Goal: Communication & Community: Answer question/provide support

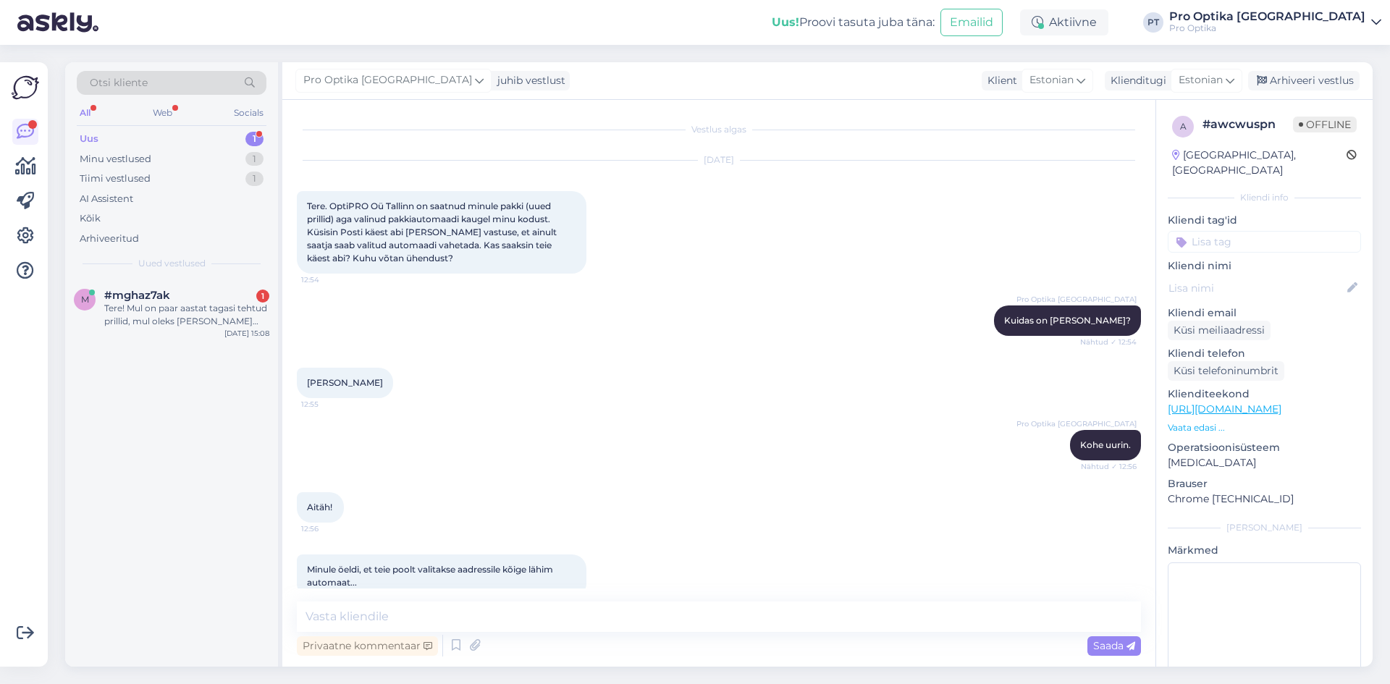
scroll to position [33, 0]
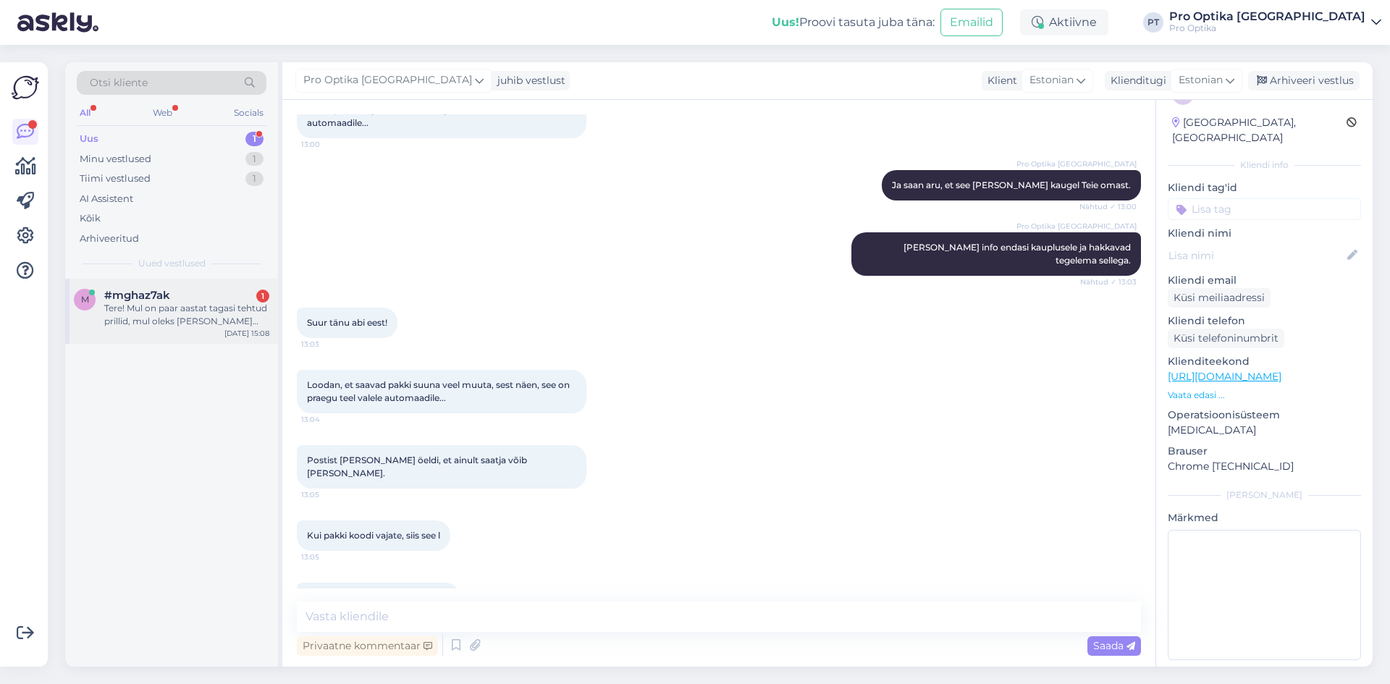
click at [203, 308] on div "Tere! Mul on paar aastat tagasi tehtud prillid, mul oleks [PERSON_NAME] uusi kl…" at bounding box center [186, 315] width 165 height 26
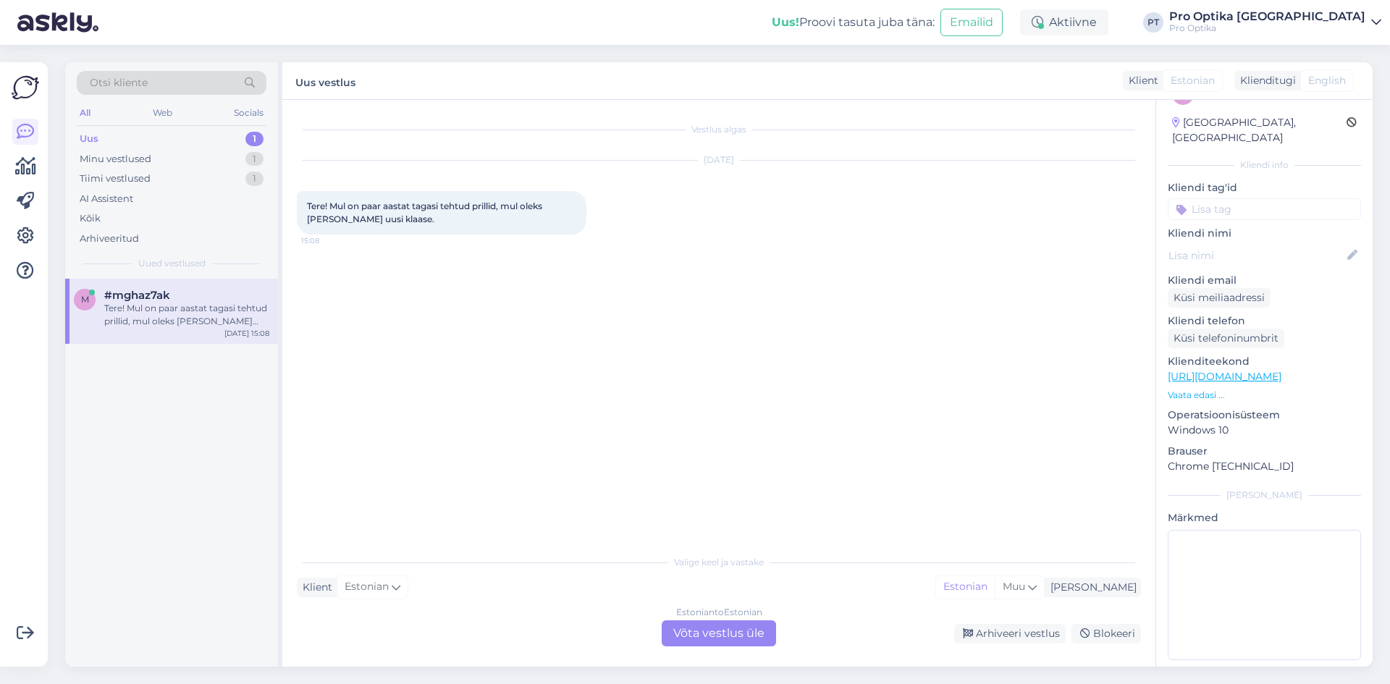
click at [738, 639] on div "Estonian to Estonian Võta vestlus üle" at bounding box center [719, 633] width 114 height 26
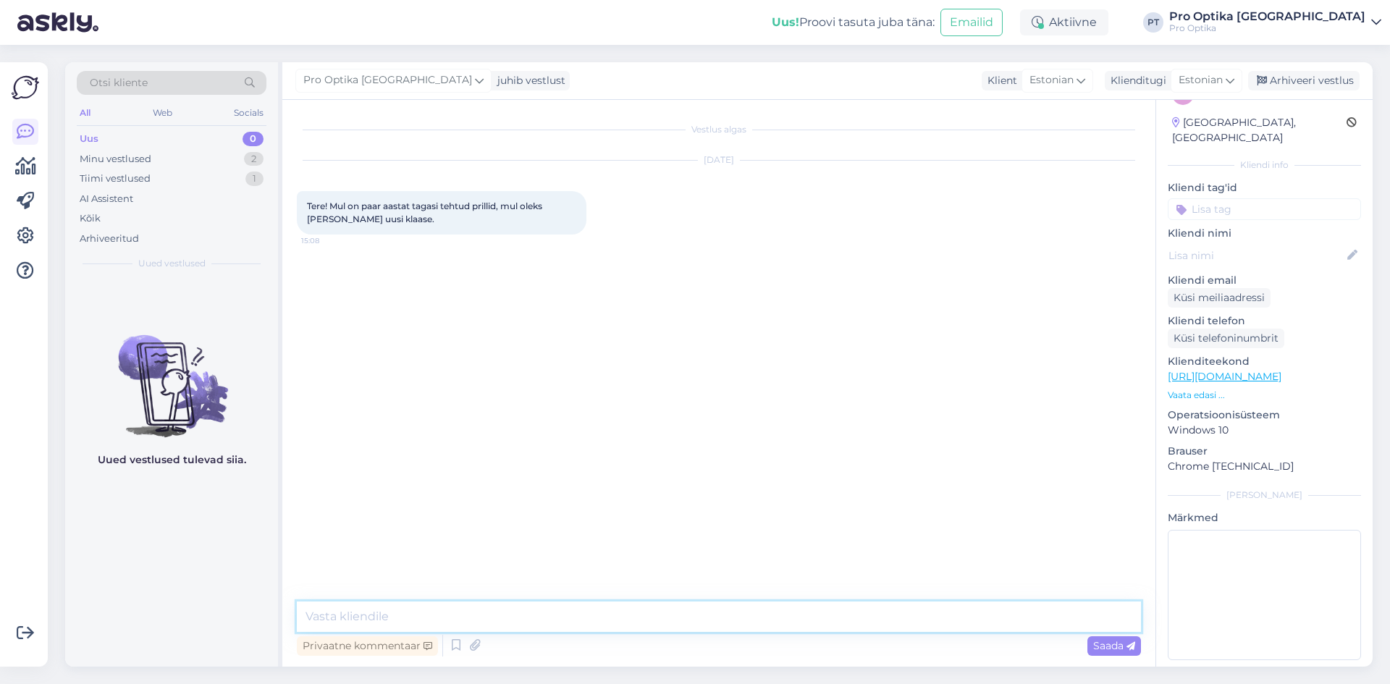
click at [381, 614] on textarea at bounding box center [719, 616] width 844 height 30
type textarea "Tere!"
type textarea "j"
type textarea "[PERSON_NAME], paigaldame [PERSON_NAME] uued klaasid aga [PERSON_NAME] garantii…"
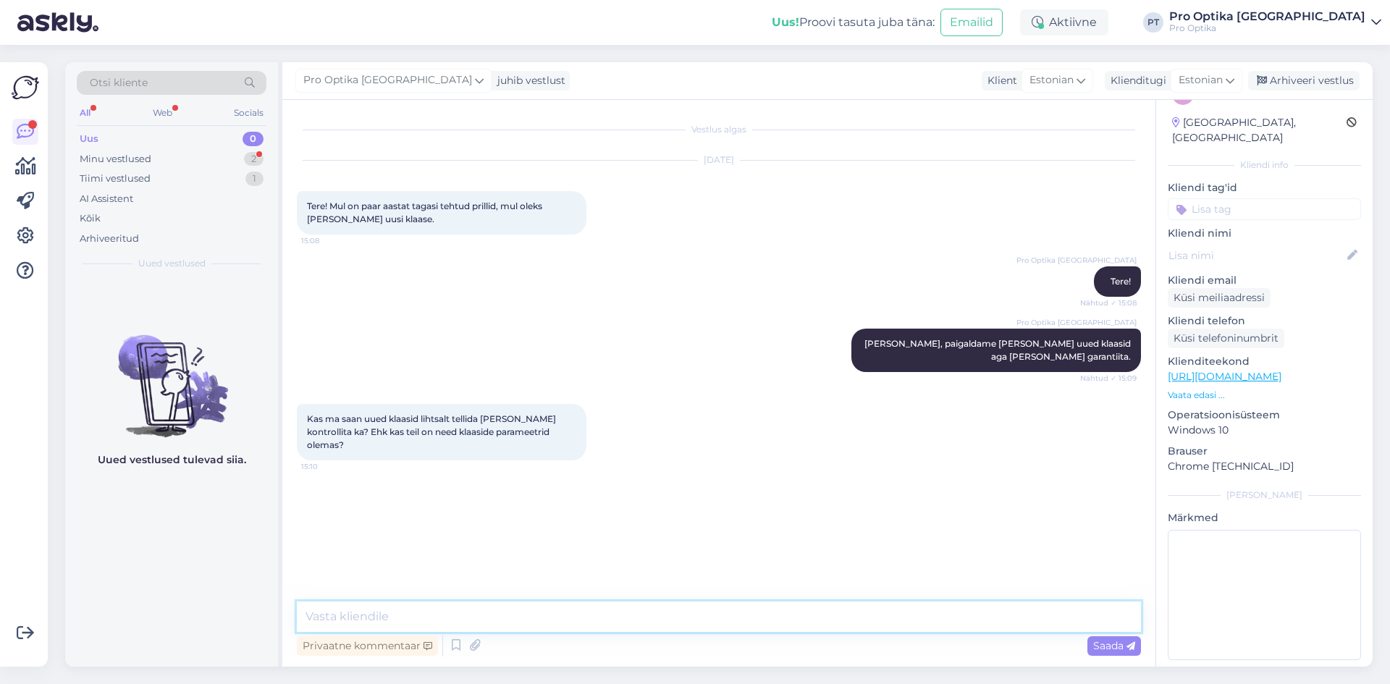
click at [405, 612] on textarea at bounding box center [719, 616] width 844 height 30
type textarea "j"
type textarea "Jah, saate tellida [PERSON_NAME] retsepti järgi."
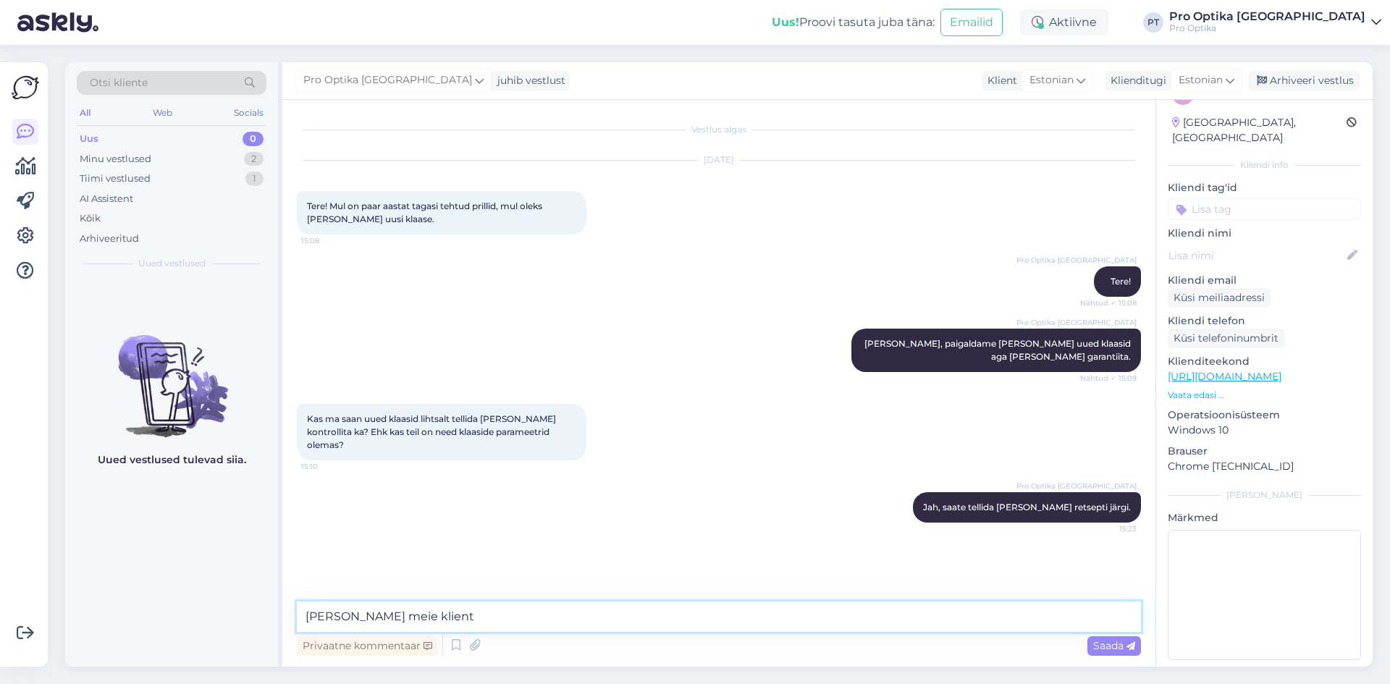
type textarea "[PERSON_NAME] meie klient?"
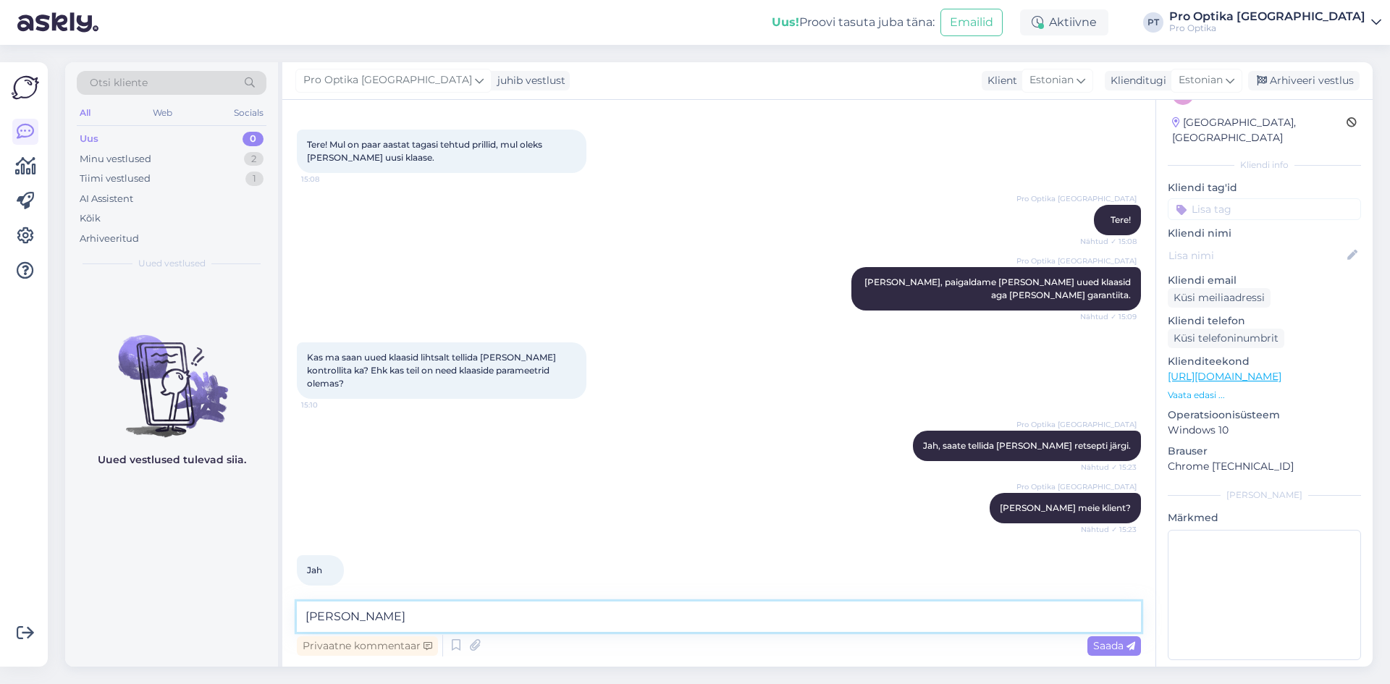
type textarea "[PERSON_NAME]?"
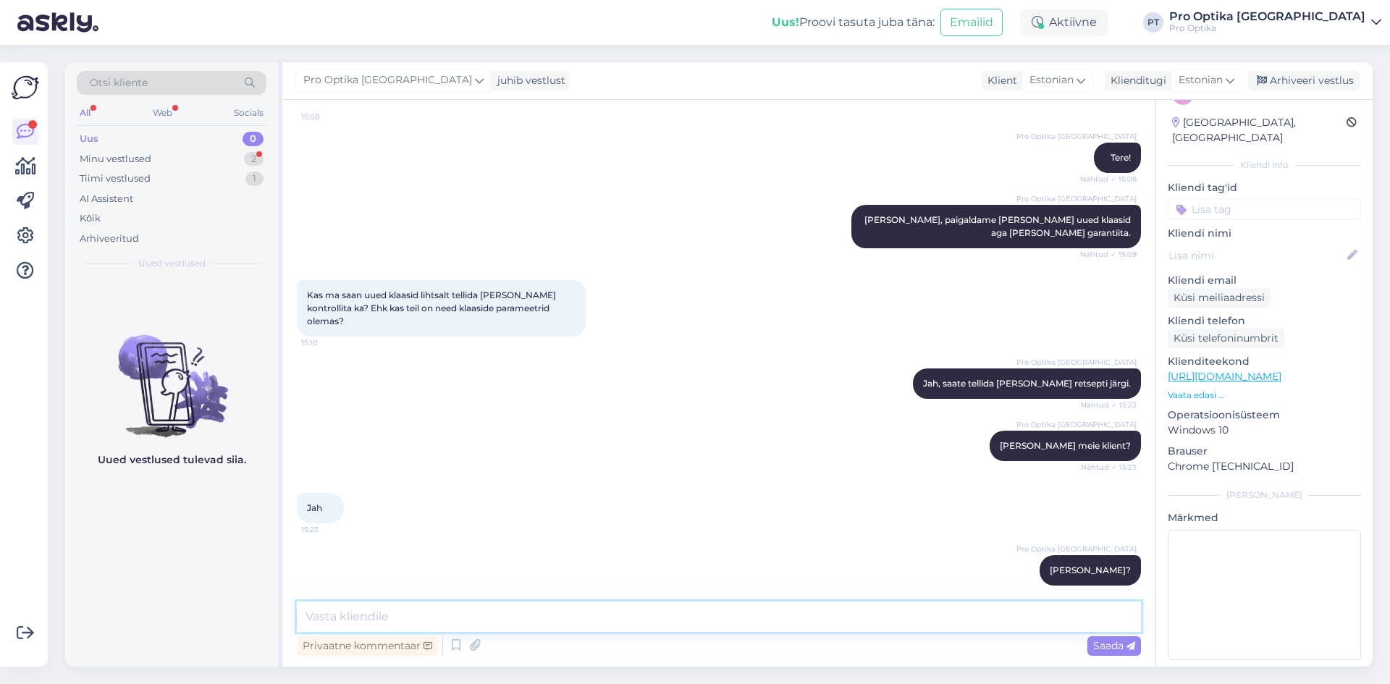
scroll to position [186, 0]
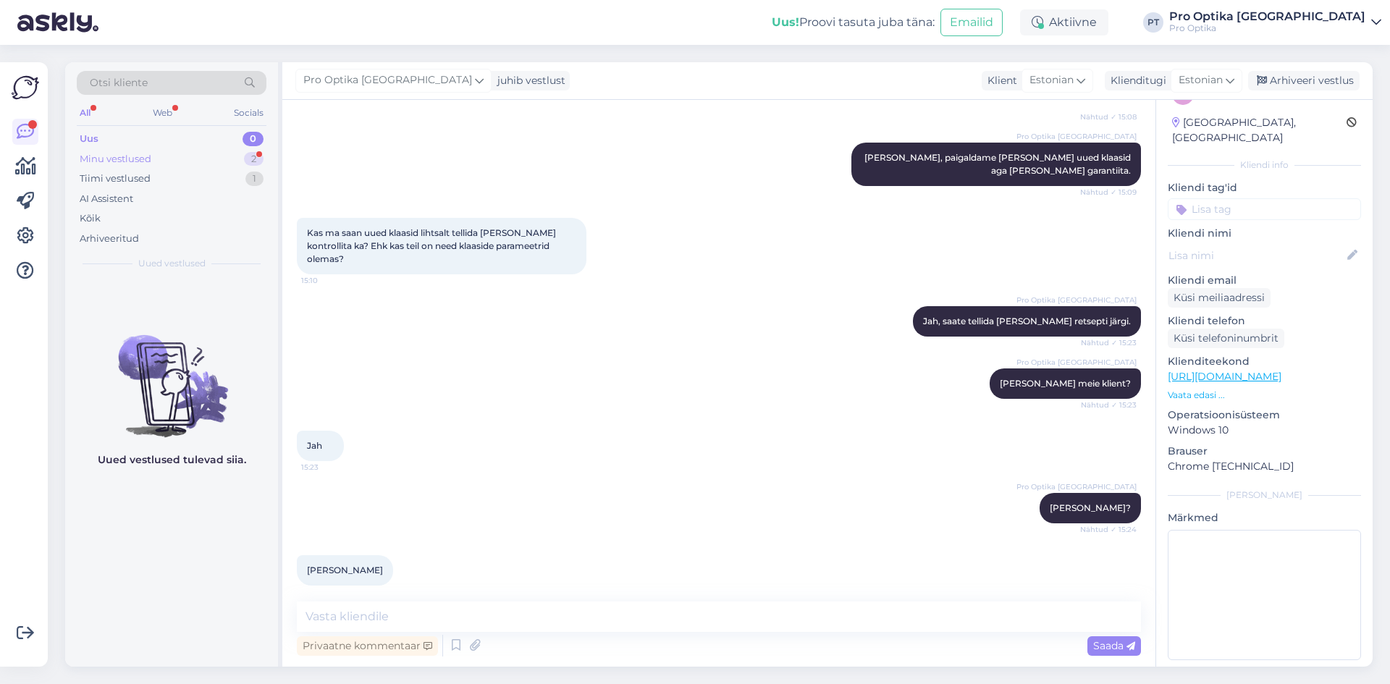
click at [248, 152] on div "2" at bounding box center [254, 159] width 20 height 14
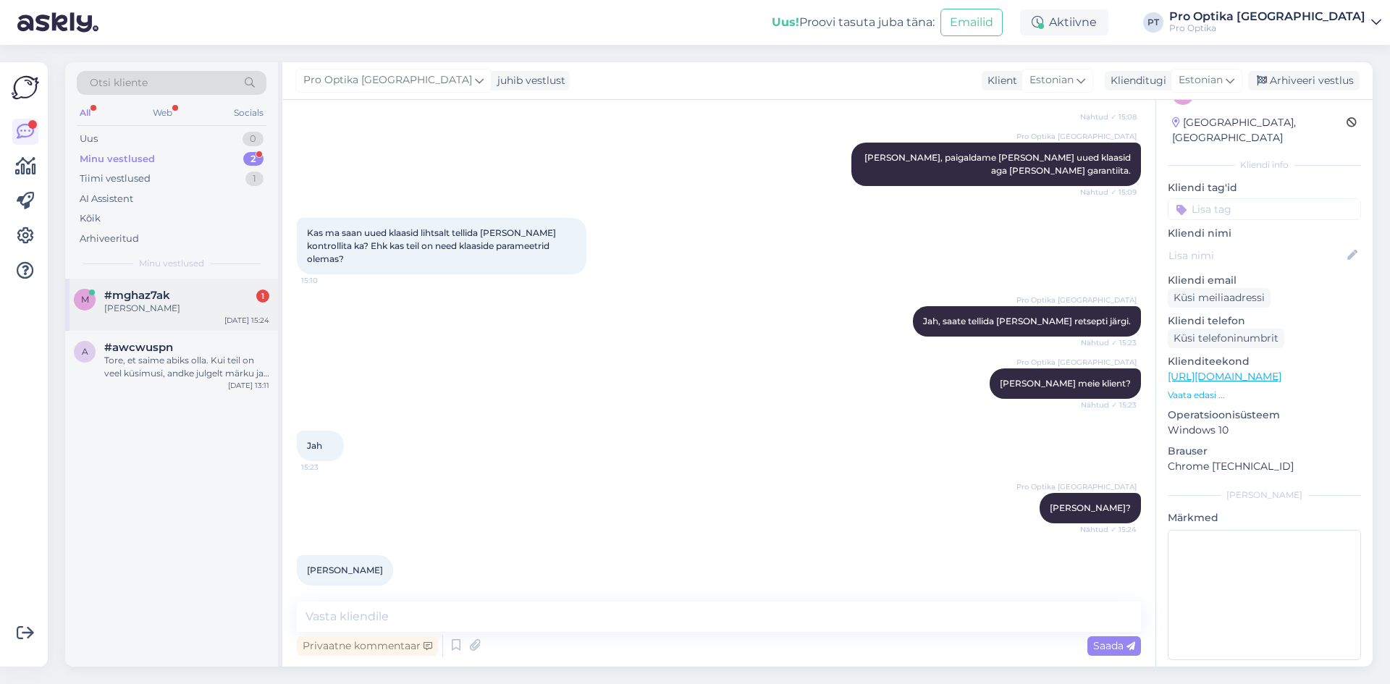
click at [175, 314] on div "[PERSON_NAME]" at bounding box center [186, 308] width 165 height 13
click at [411, 612] on textarea at bounding box center [719, 616] width 844 height 30
type textarea "j"
type textarea "Jah, olemas. Saate minna ja tellida uued klaasid"
